Goal: Navigation & Orientation: Find specific page/section

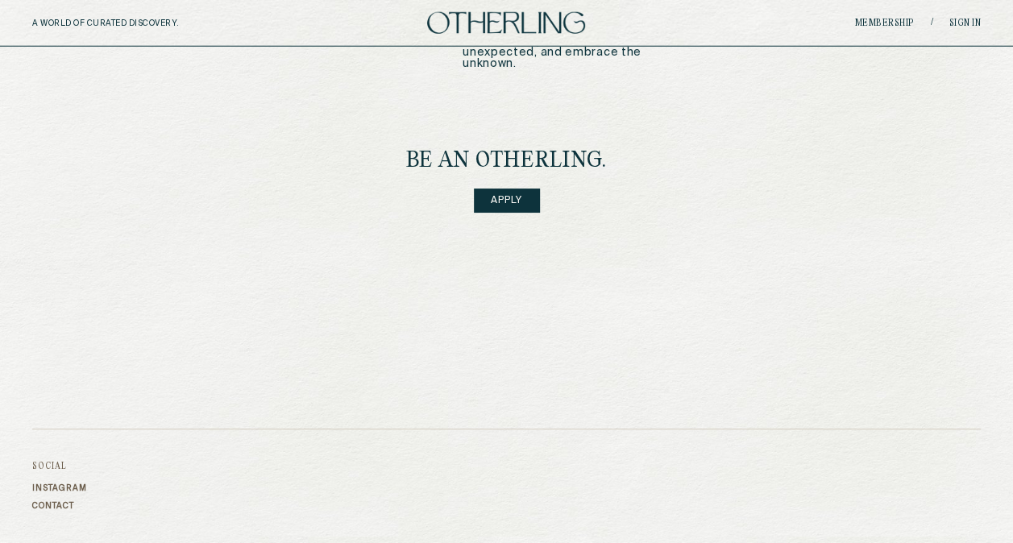
scroll to position [2004, 0]
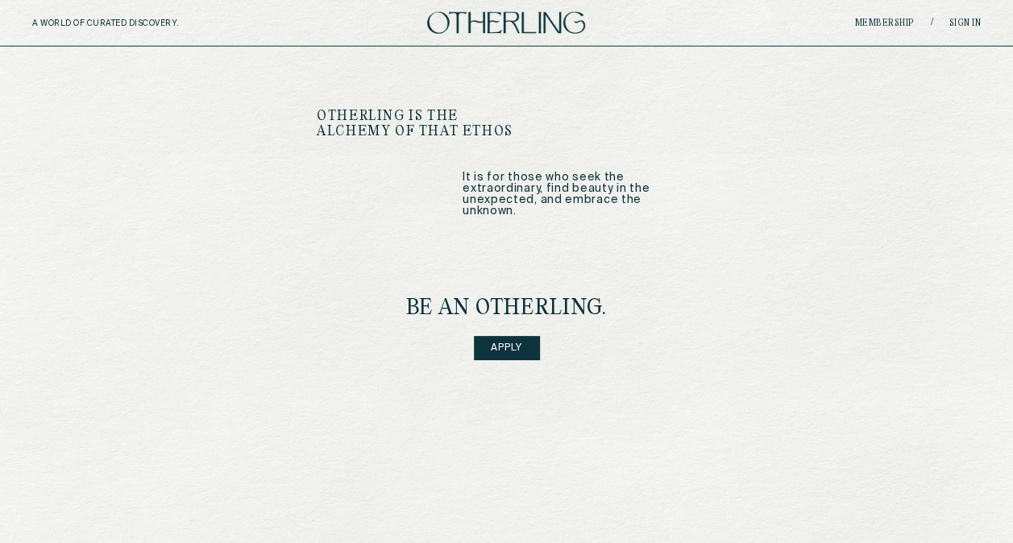
click at [498, 336] on link "Apply" at bounding box center [507, 348] width 66 height 24
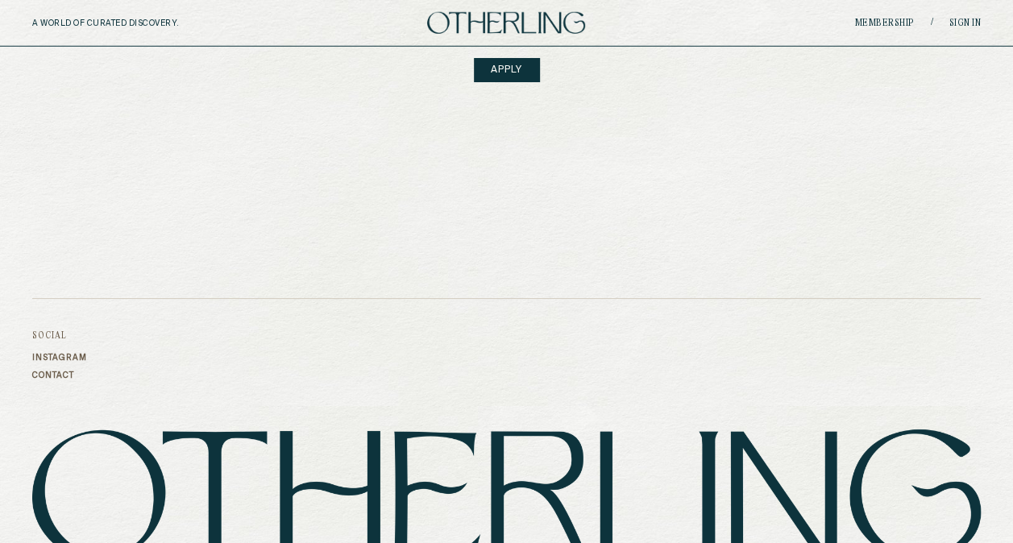
scroll to position [2326, 0]
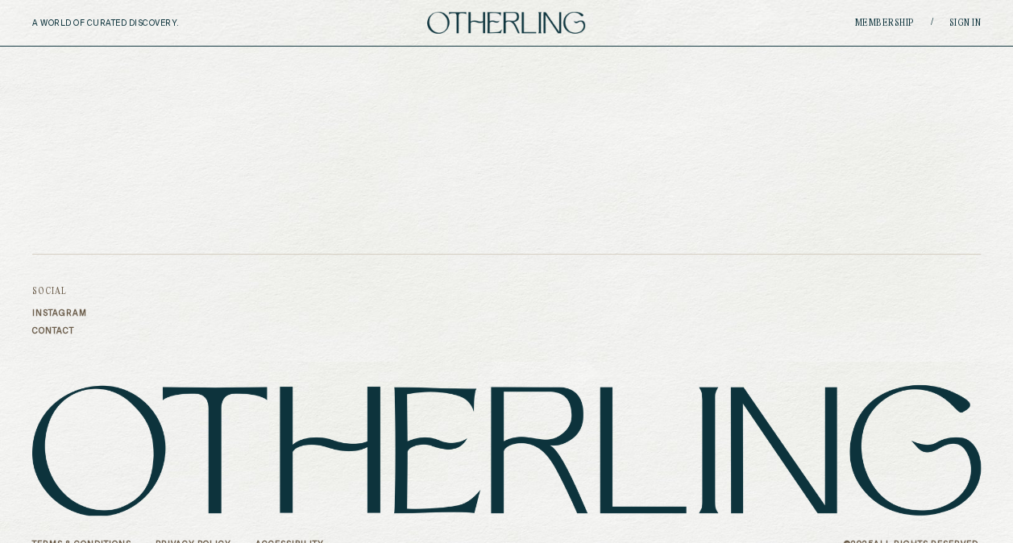
click at [295, 540] on link "Accessibility" at bounding box center [289, 545] width 68 height 10
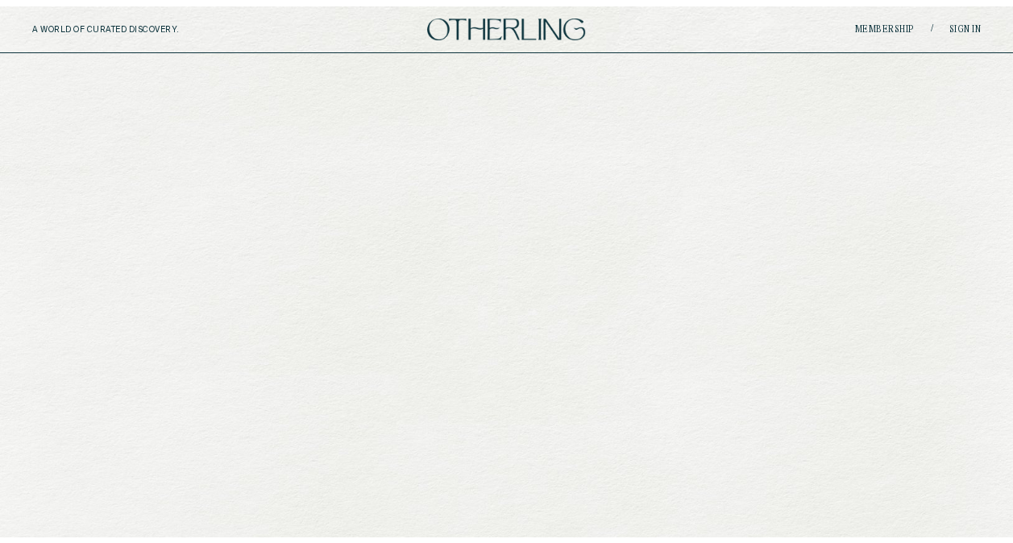
scroll to position [2326, 0]
